Goal: Find contact information: Find contact information

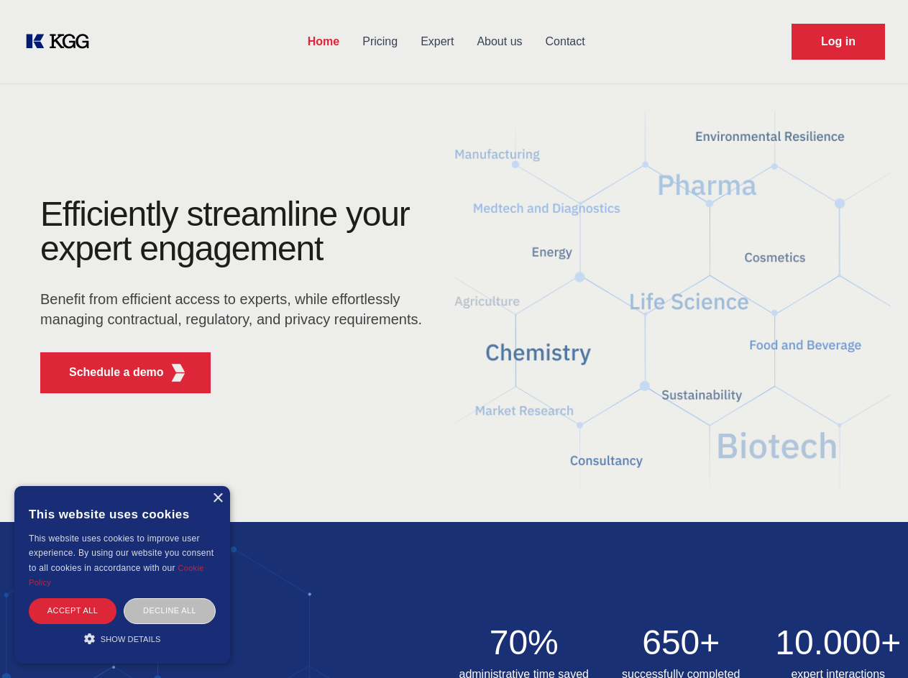
click at [453, 338] on div "Efficiently streamline your expert engagement Benefit from efficient access to …" at bounding box center [235, 301] width 437 height 208
click at [108, 372] on p "Schedule a demo" at bounding box center [116, 372] width 95 height 17
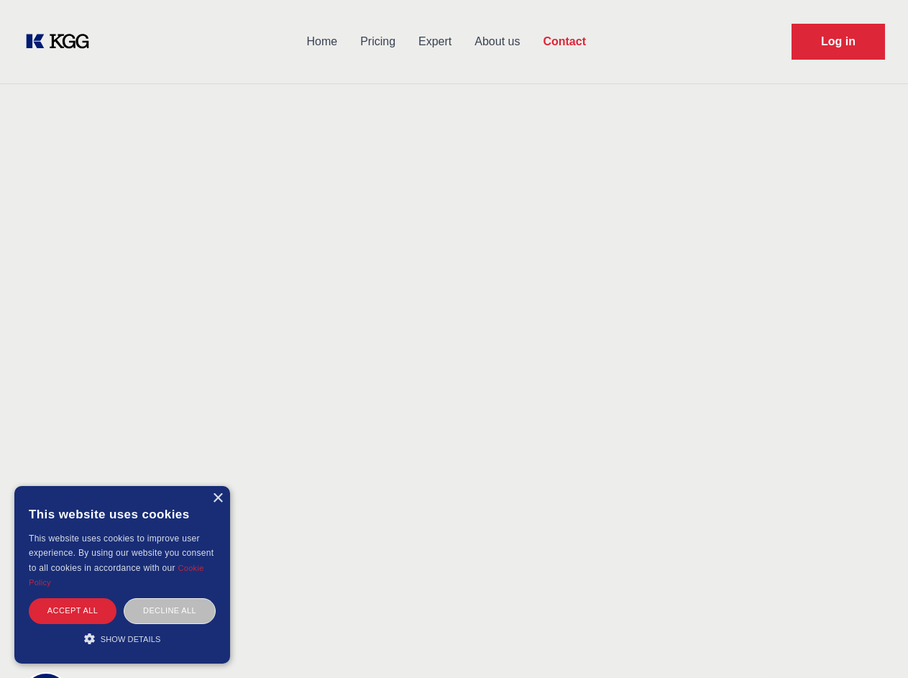
click at [217, 498] on div "× This website uses cookies This website uses cookies to improve user experienc…" at bounding box center [122, 574] width 216 height 177
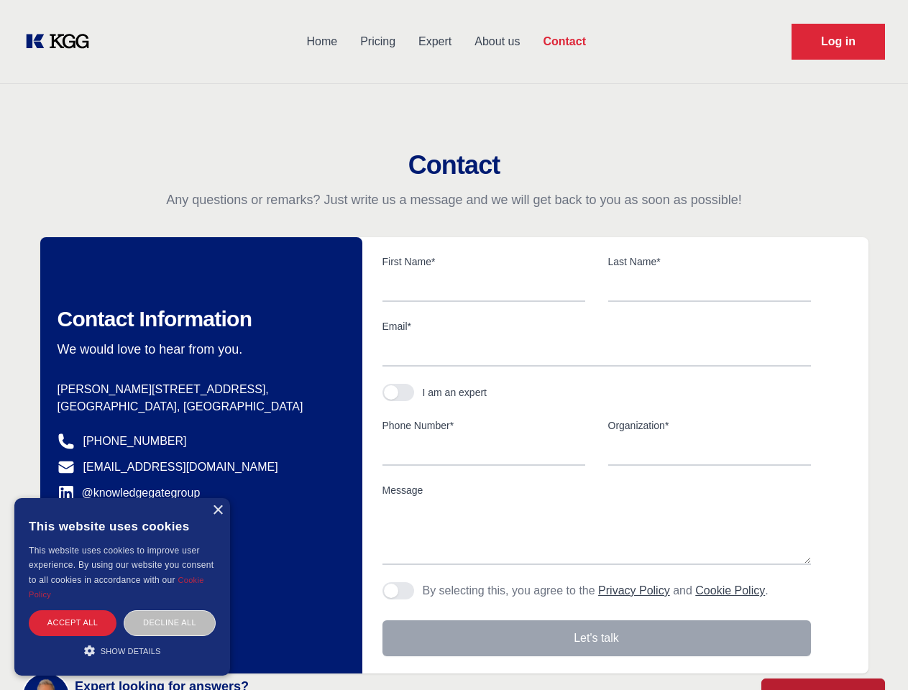
click at [73, 610] on div "Accept all" at bounding box center [73, 622] width 88 height 25
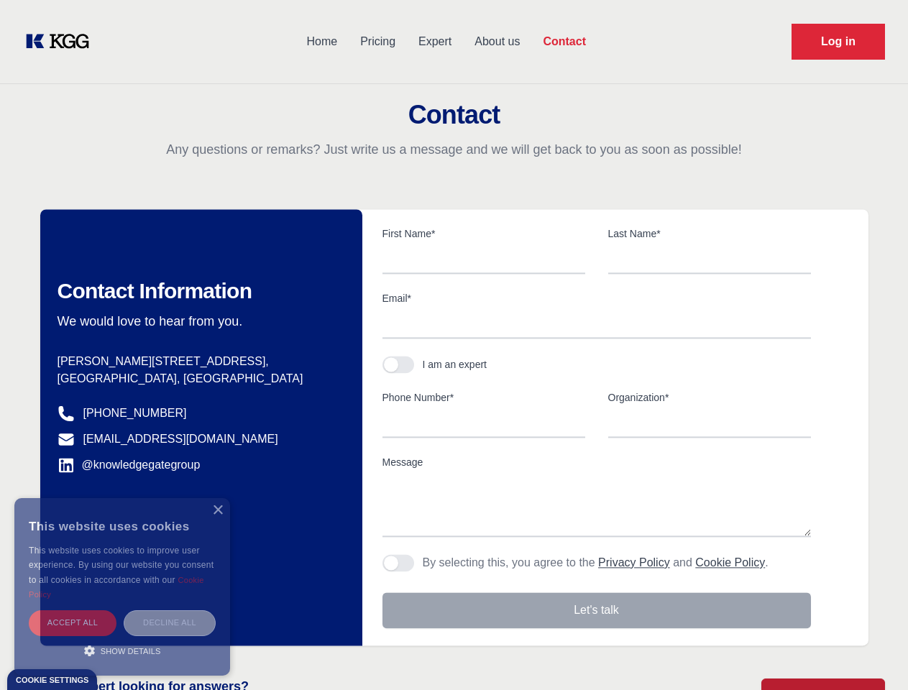
click at [170, 610] on div "Decline all" at bounding box center [170, 622] width 92 height 25
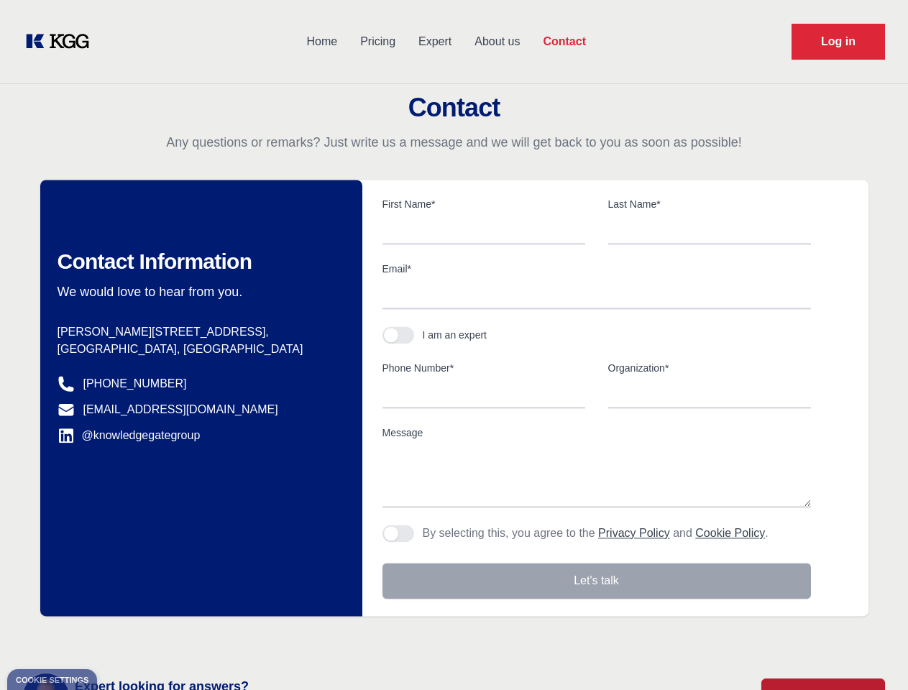
click at [122, 638] on main "Contact Any questions or remarks? Just write us a message and we will get back …" at bounding box center [454, 374] width 908 height 748
